Goal: Information Seeking & Learning: Learn about a topic

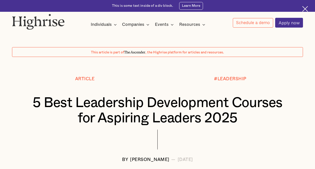
scroll to position [67, 0]
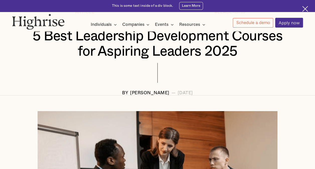
click at [157, 94] on div "[PERSON_NAME]" at bounding box center [149, 93] width 39 height 5
drag, startPoint x: 157, startPoint y: 94, endPoint x: 138, endPoint y: 62, distance: 37.1
click at [138, 59] on h1 "5 Best Leadership Development Courses for Aspiring Leaders 2025" at bounding box center [157, 44] width 267 height 31
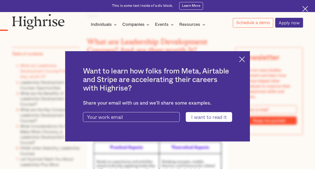
scroll to position [392, 0]
click at [244, 57] on img at bounding box center [242, 59] width 6 height 6
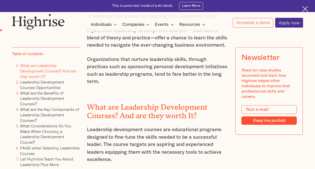
scroll to position [316, 0]
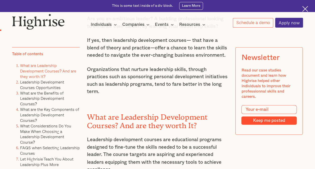
click at [127, 113] on strong "What are Leadership Development Courses? And are they worth It?" at bounding box center [147, 119] width 121 height 13
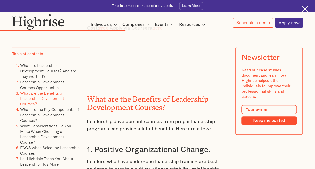
scroll to position [1913, 0]
